Goal: Task Accomplishment & Management: Complete application form

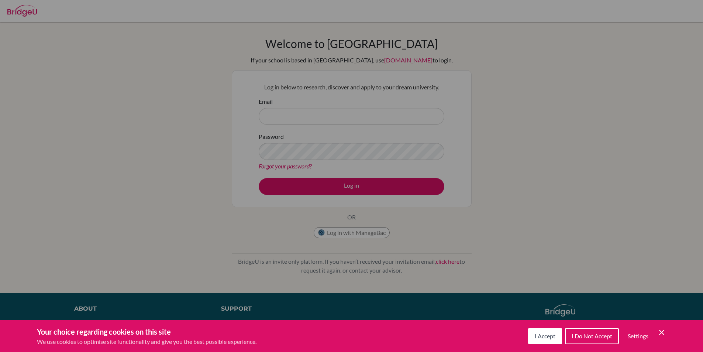
click at [544, 335] on span "I Accept" at bounding box center [545, 335] width 21 height 7
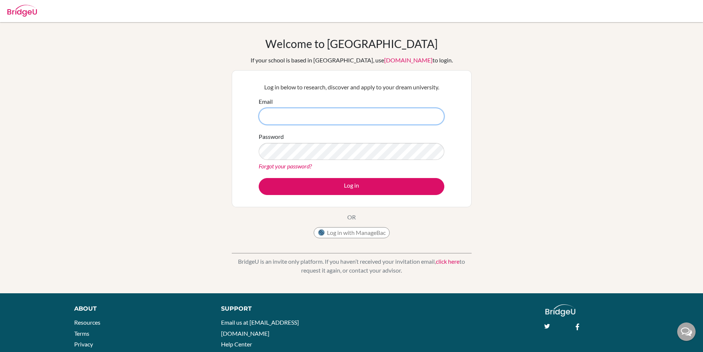
click at [401, 116] on input "Email" at bounding box center [352, 116] width 186 height 17
type input "[EMAIL_ADDRESS][DOMAIN_NAME]"
click at [259, 178] on button "Log in" at bounding box center [352, 186] width 186 height 17
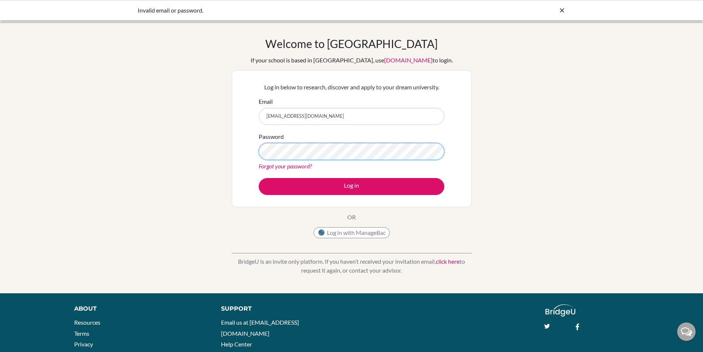
click at [259, 178] on button "Log in" at bounding box center [352, 186] width 186 height 17
click at [376, 121] on input "[EMAIL_ADDRESS][DOMAIN_NAME]" at bounding box center [352, 116] width 186 height 17
click at [376, 120] on input "[EMAIL_ADDRESS][DOMAIN_NAME]" at bounding box center [352, 116] width 186 height 17
type input "valennetcia.grace@sampoernaacademy."
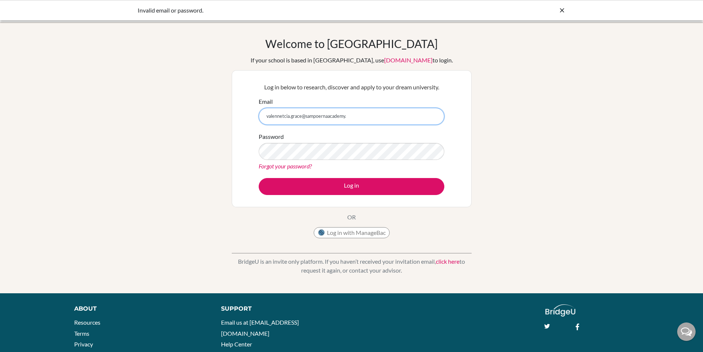
click at [353, 113] on input "valennetcia.grace@sampoernaacademy." at bounding box center [352, 116] width 186 height 17
click at [352, 113] on input "valennetcia.grace@sampoernaacademy." at bounding box center [352, 116] width 186 height 17
click at [352, 112] on input "valennetcia.grace@sampoernaacademy." at bounding box center [352, 116] width 186 height 17
type input "gracevalencia100414@gmail.com"
click at [259, 178] on button "Log in" at bounding box center [352, 186] width 186 height 17
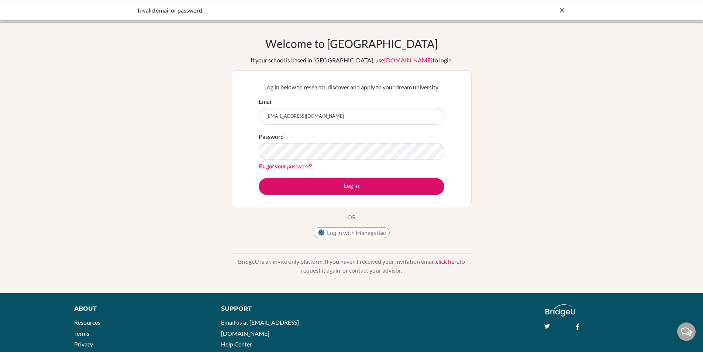
click at [370, 126] on form "Email gracevalencia100414@gmail.com Password Forgot your password? Log in" at bounding box center [352, 146] width 186 height 98
click at [369, 123] on input "gracevalencia100414@gmail.com" at bounding box center [352, 116] width 186 height 17
click at [369, 122] on input "gracevalencia100414@gmail.com" at bounding box center [352, 116] width 186 height 17
type input "valencia.grace@sampoernaacademy.net"
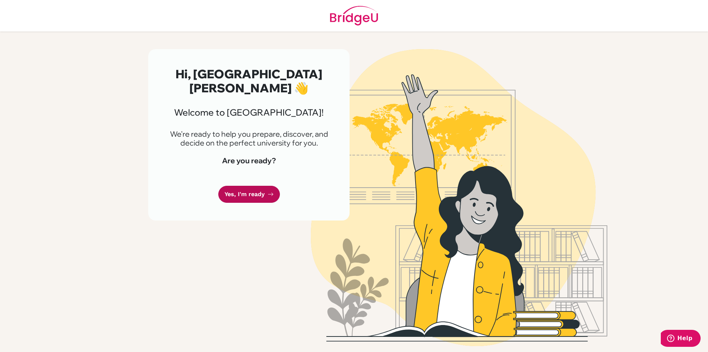
click at [255, 186] on link "Yes, I'm ready" at bounding box center [249, 194] width 62 height 17
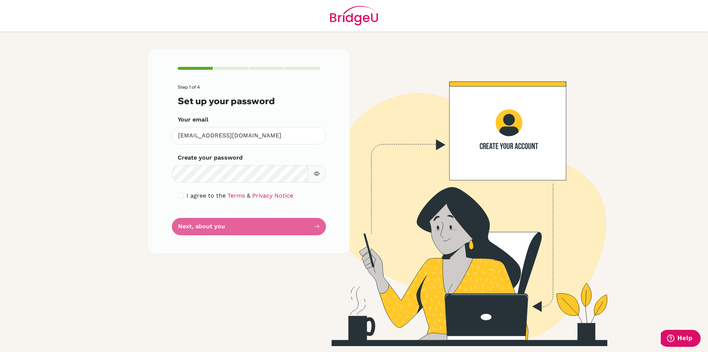
click at [180, 192] on div "I agree to the Terms & Privacy Notice" at bounding box center [249, 195] width 142 height 9
click at [181, 193] on input "checkbox" at bounding box center [181, 196] width 6 height 6
checkbox input "true"
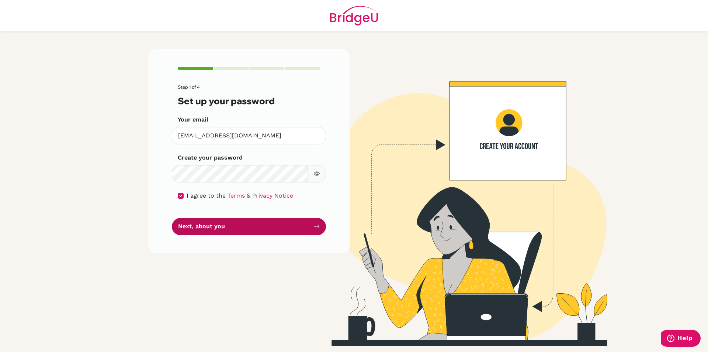
click at [206, 227] on button "Next, about you" at bounding box center [249, 226] width 154 height 17
